Goal: Transaction & Acquisition: Download file/media

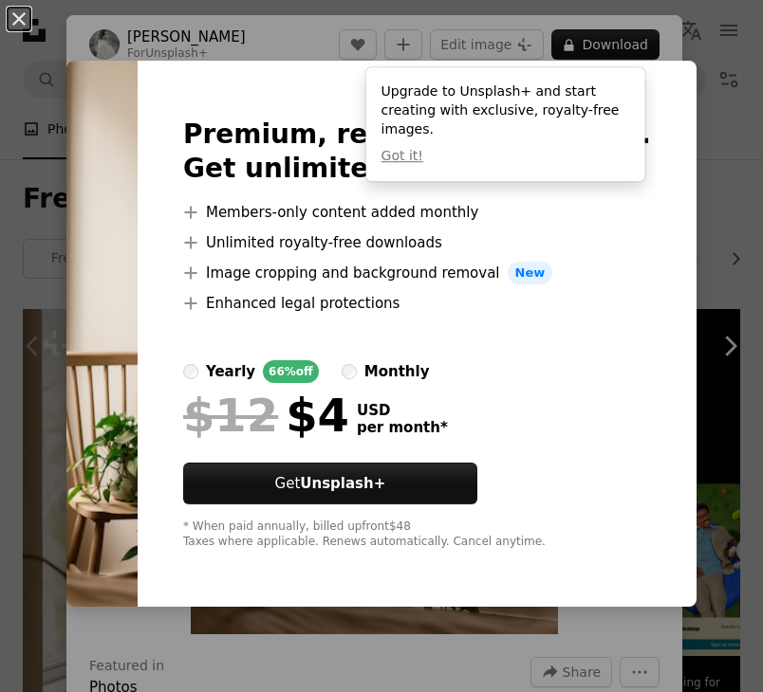
click at [678, 324] on div "Premium, ready to use images. Get unlimited access. A plus sign Members-only co…" at bounding box center [417, 334] width 559 height 546
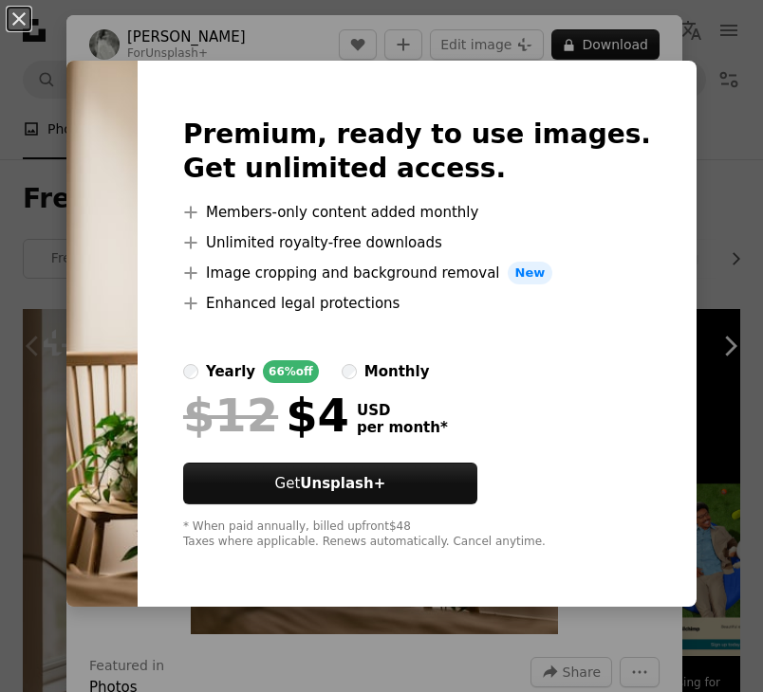
click at [650, 71] on div "Premium, ready to use images. Get unlimited access. A plus sign Members-only co…" at bounding box center [417, 334] width 559 height 546
click at [18, 23] on button "An X shape" at bounding box center [19, 19] width 23 height 23
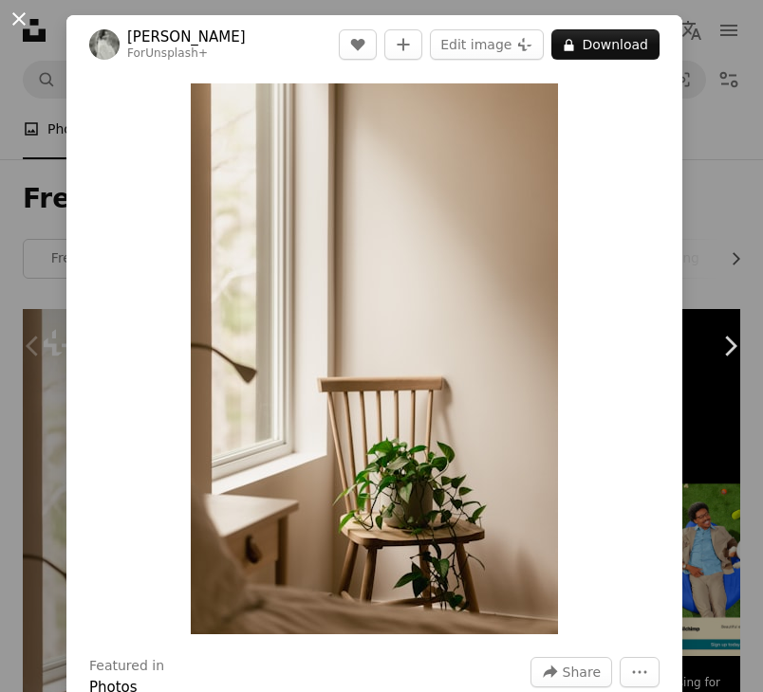
click at [19, 27] on button "An X shape" at bounding box center [19, 19] width 23 height 23
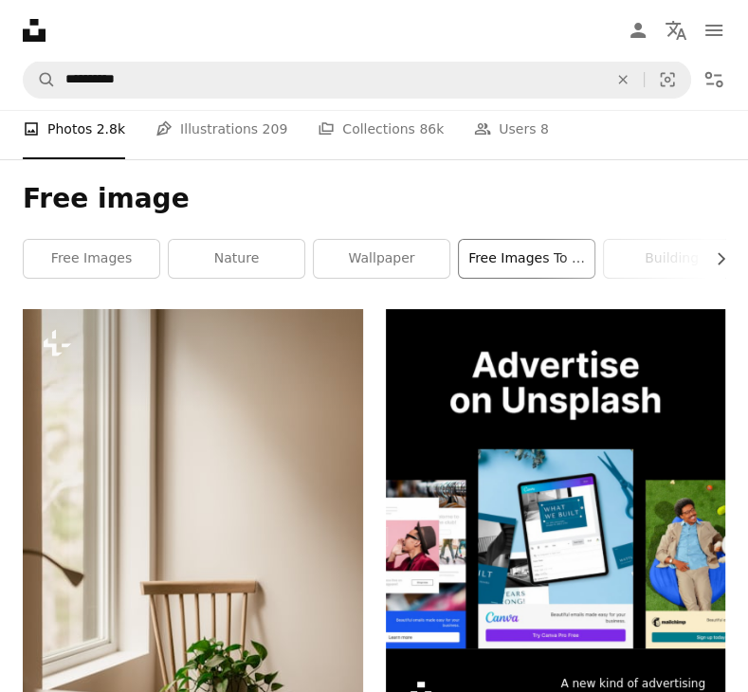
click at [504, 270] on link "free images to use" at bounding box center [527, 259] width 136 height 38
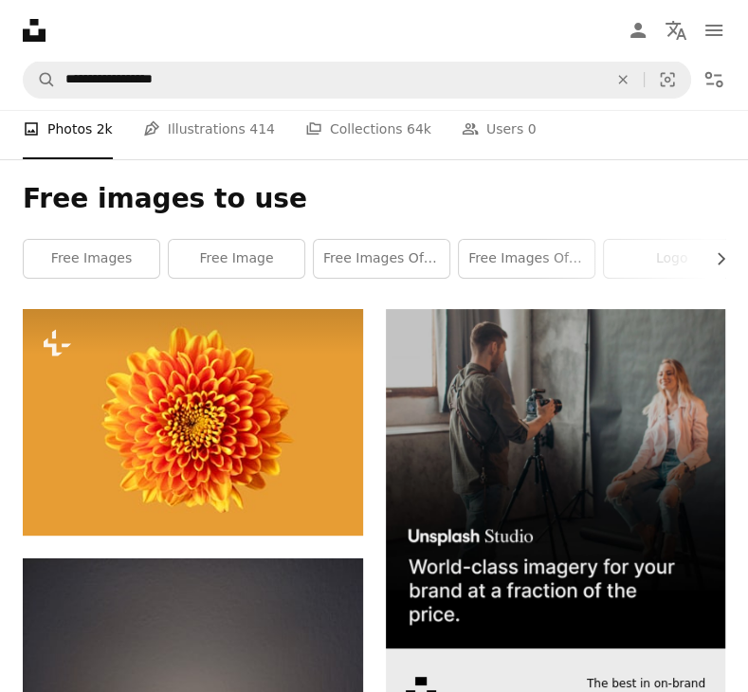
scroll to position [474, 0]
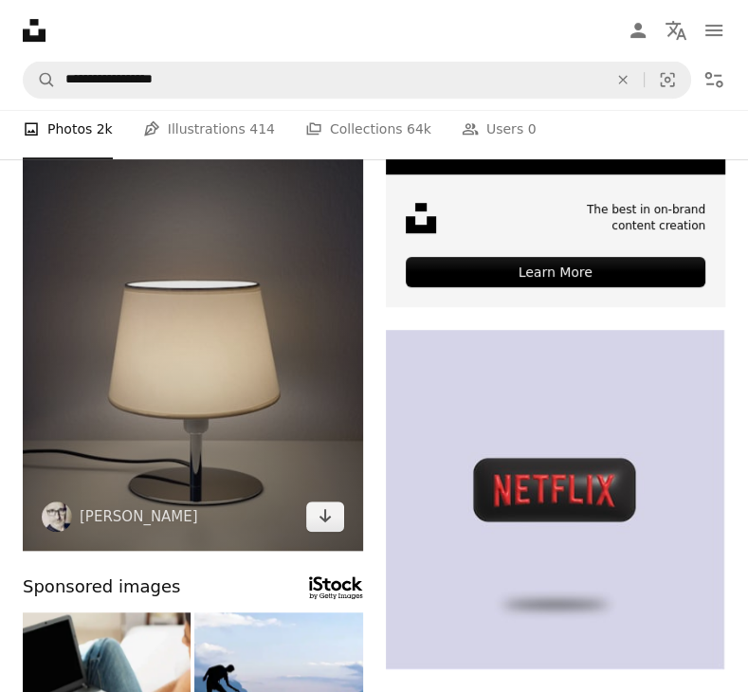
click at [266, 365] on img at bounding box center [193, 317] width 341 height 467
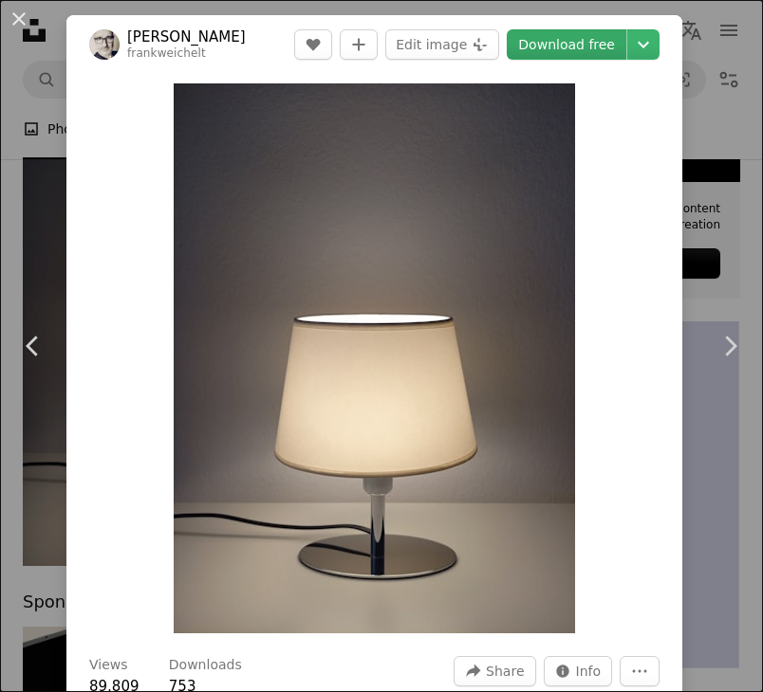
click at [562, 46] on link "Download free" at bounding box center [567, 44] width 120 height 30
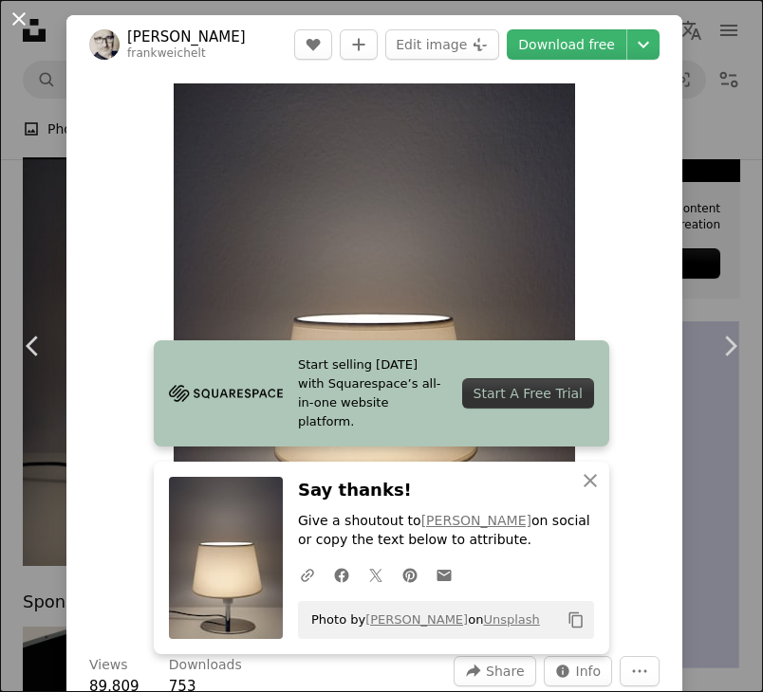
click at [26, 13] on button "An X shape" at bounding box center [19, 19] width 23 height 23
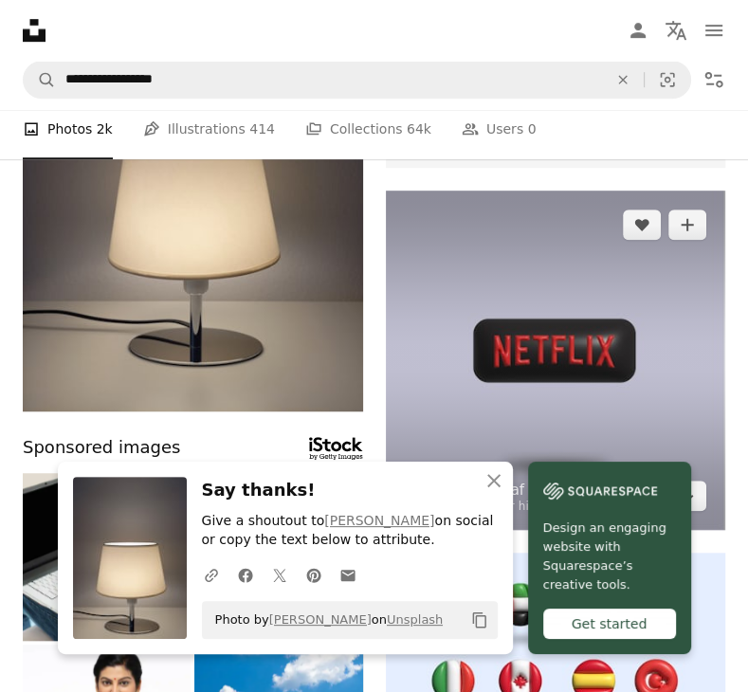
scroll to position [759, 0]
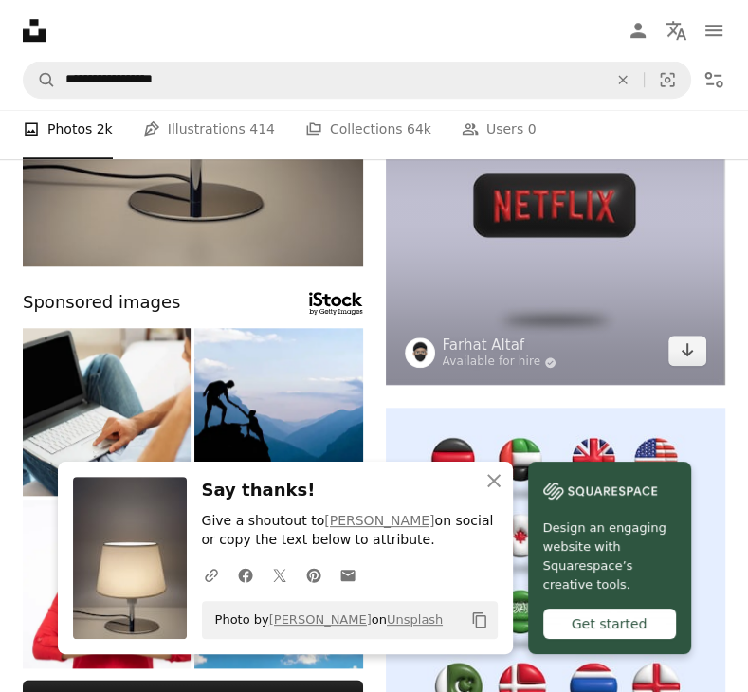
click at [536, 249] on img at bounding box center [556, 216] width 341 height 341
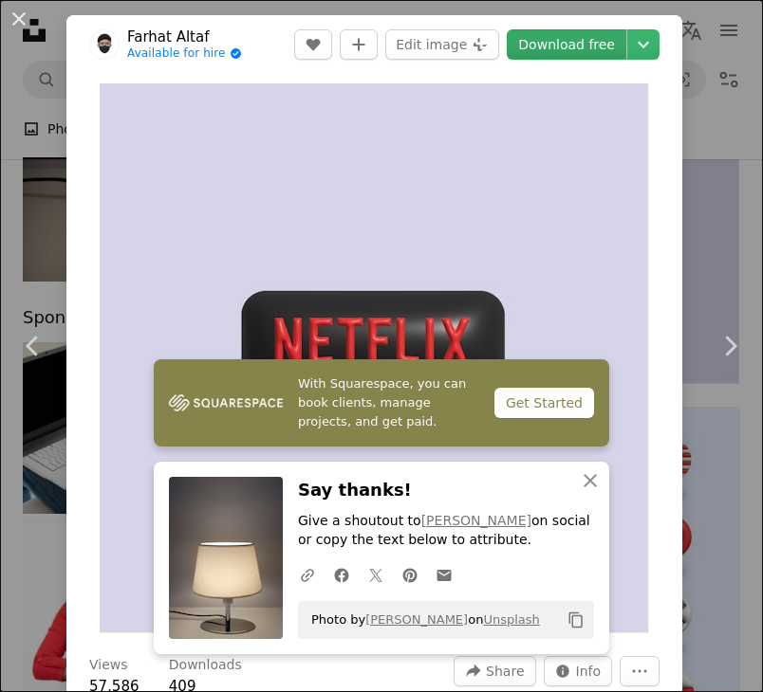
click at [545, 50] on link "Download free" at bounding box center [567, 44] width 120 height 30
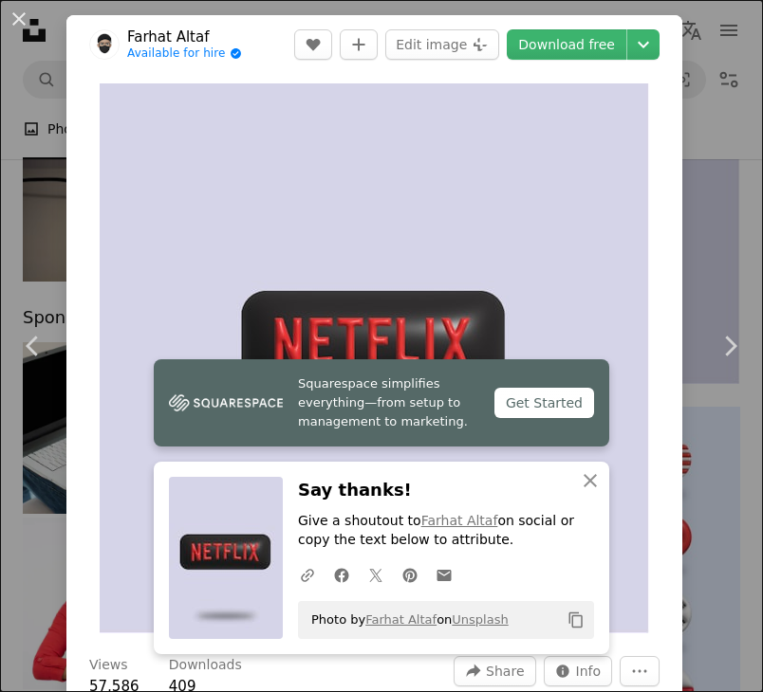
drag, startPoint x: 14, startPoint y: 14, endPoint x: 28, endPoint y: 14, distance: 13.3
click at [14, 14] on button "An X shape" at bounding box center [19, 19] width 23 height 23
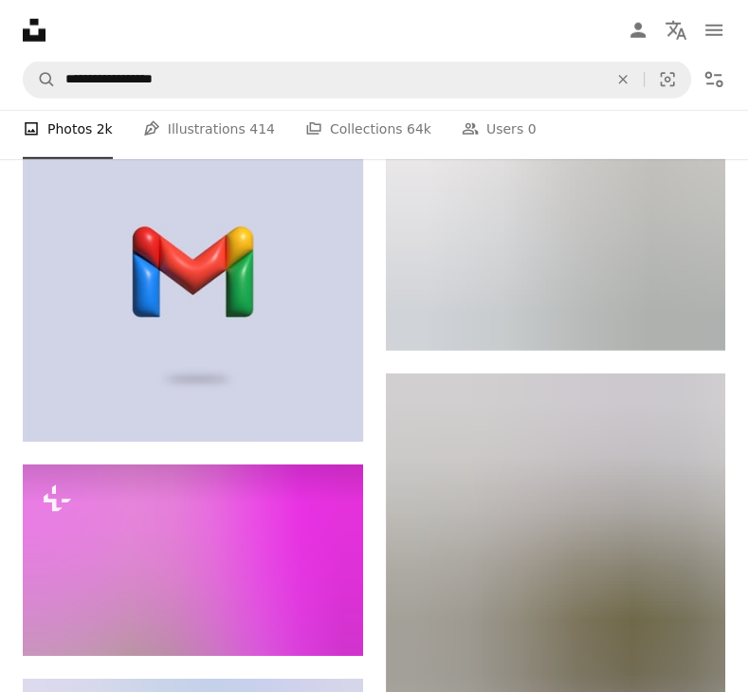
scroll to position [2941, 0]
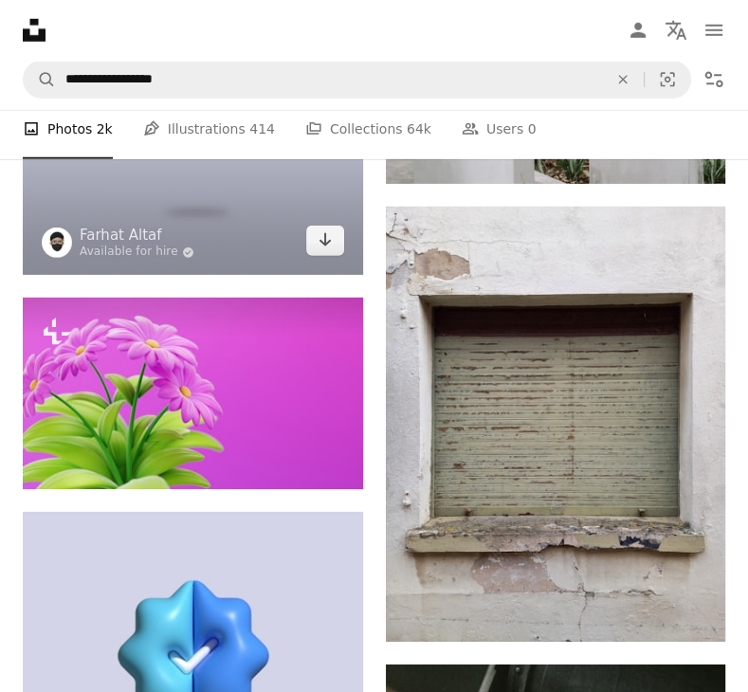
click at [247, 225] on img at bounding box center [193, 105] width 341 height 341
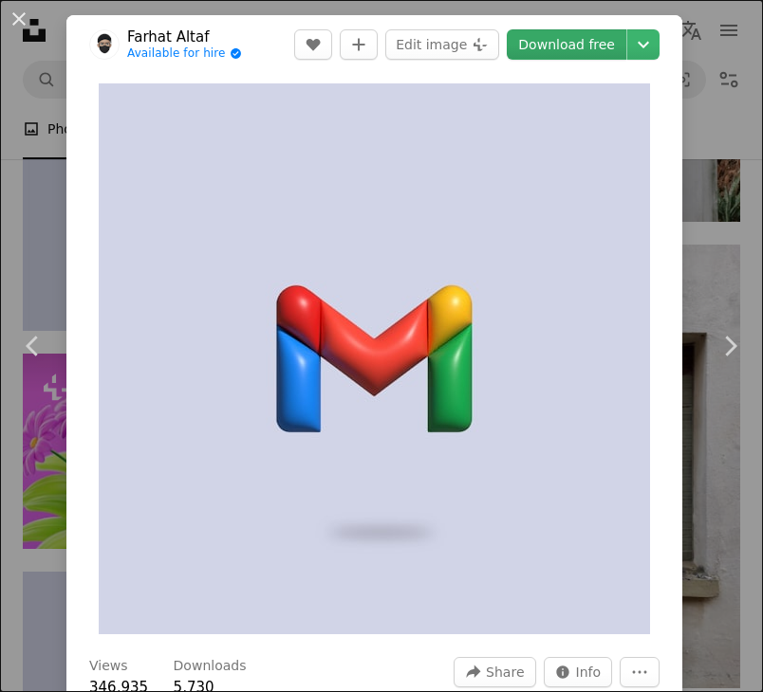
click at [562, 45] on link "Download free" at bounding box center [567, 44] width 120 height 30
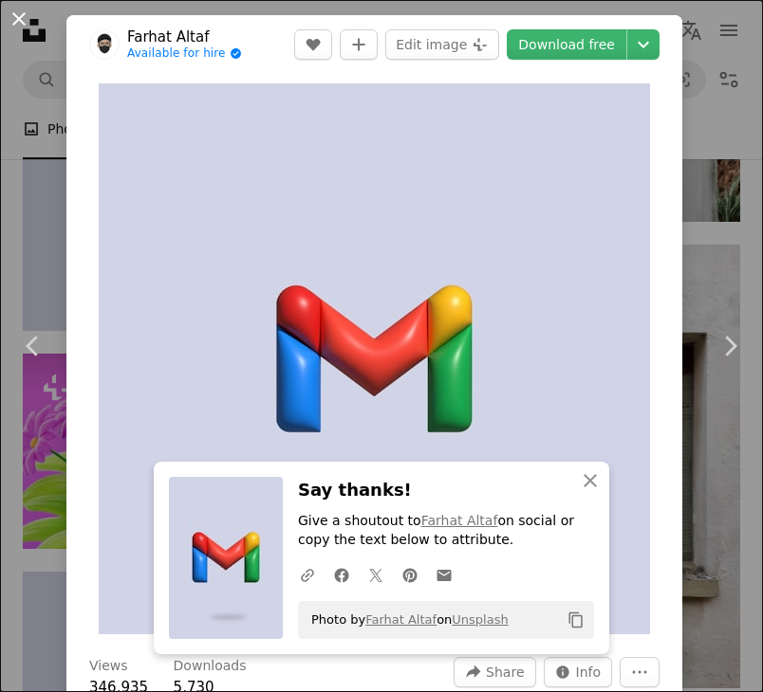
click at [12, 19] on button "An X shape" at bounding box center [19, 19] width 23 height 23
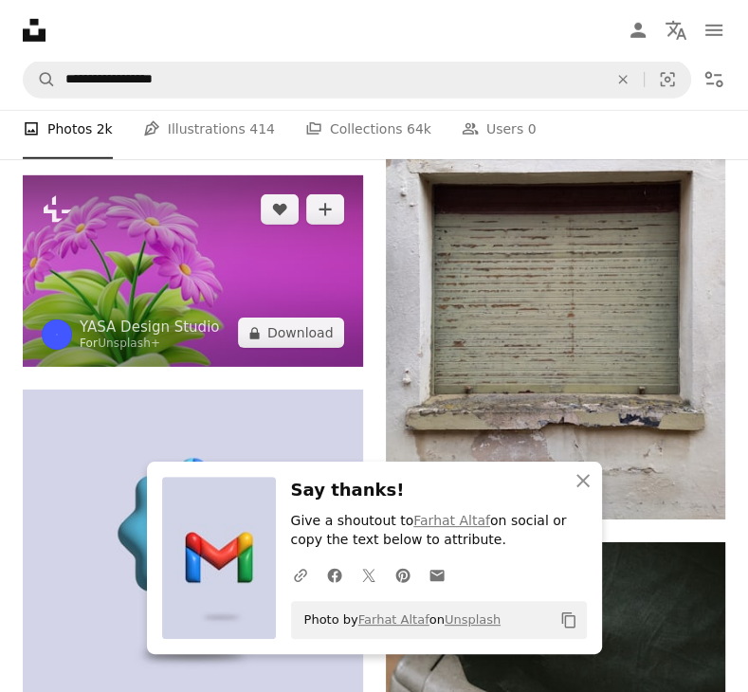
scroll to position [3130, 0]
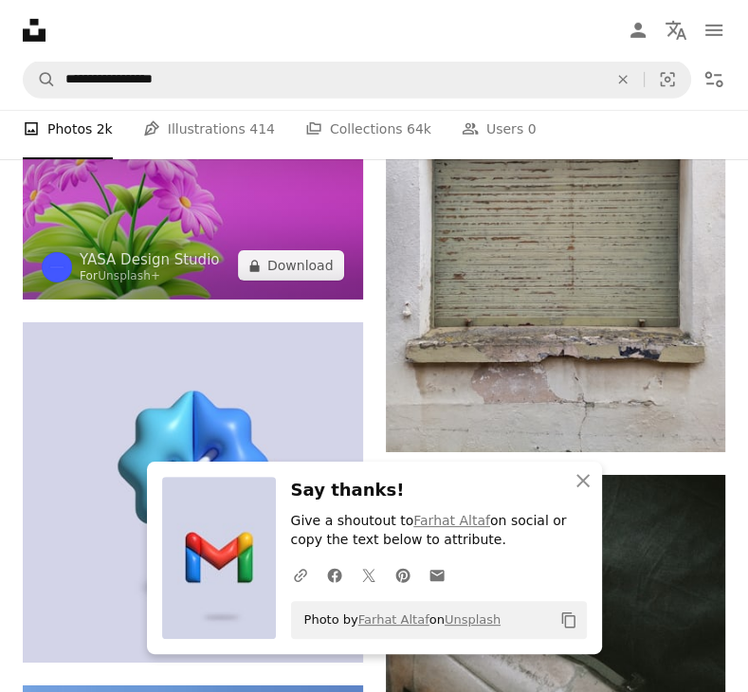
click at [259, 232] on img at bounding box center [193, 204] width 341 height 192
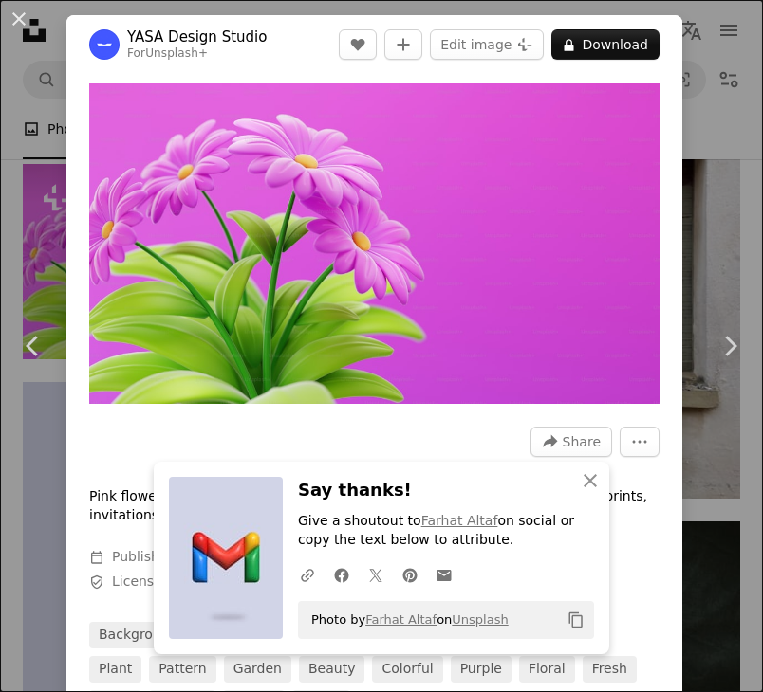
click at [25, 24] on button "An X shape" at bounding box center [19, 19] width 23 height 23
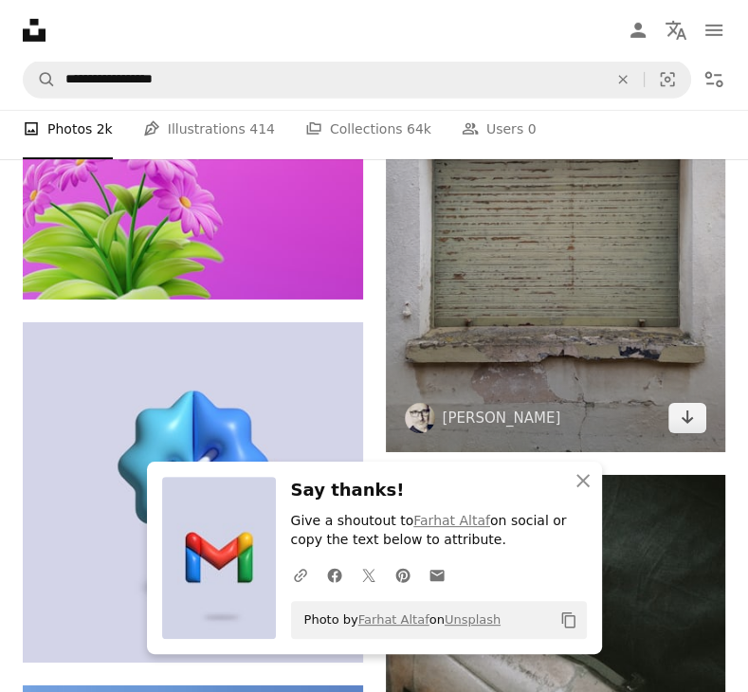
click at [614, 340] on img at bounding box center [556, 234] width 341 height 435
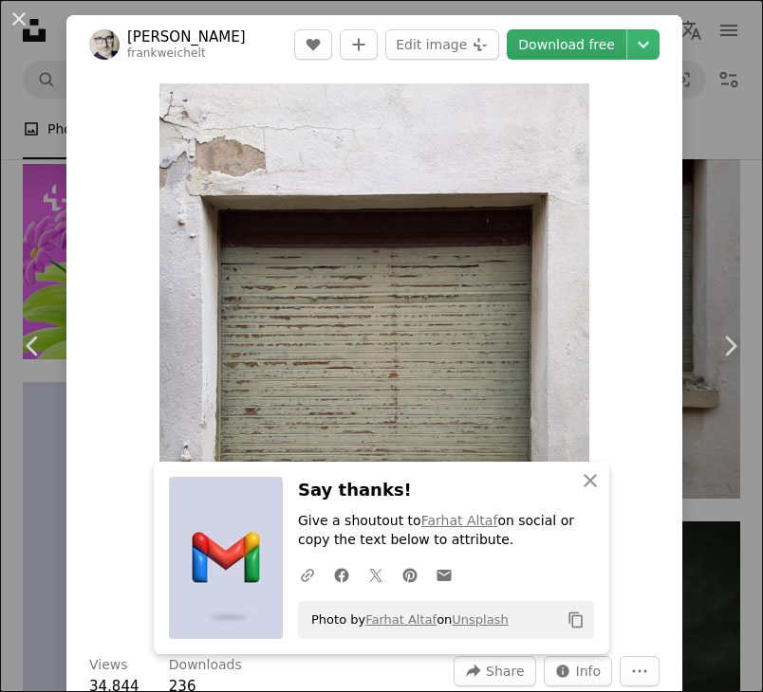
click at [568, 36] on link "Download free" at bounding box center [567, 44] width 120 height 30
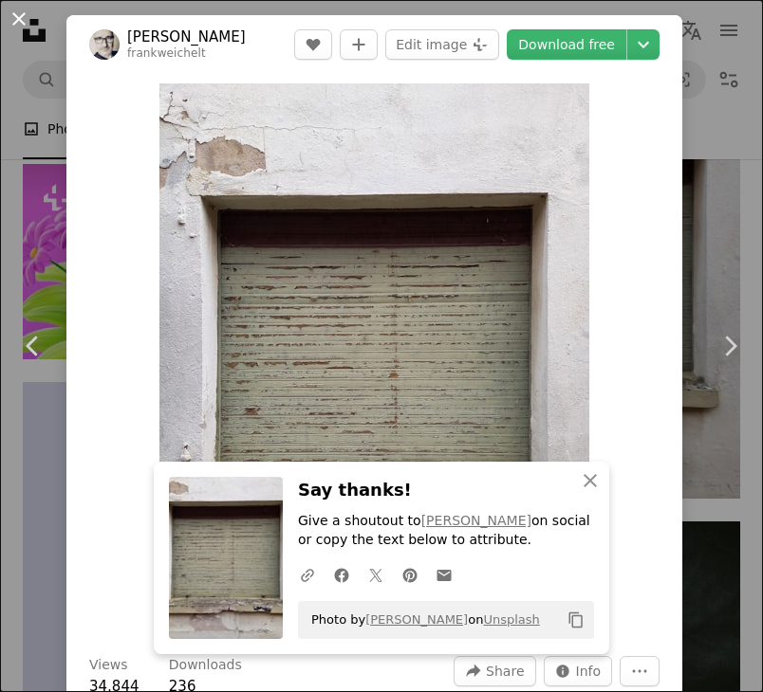
click at [17, 24] on button "An X shape" at bounding box center [19, 19] width 23 height 23
